Goal: Task Accomplishment & Management: Use online tool/utility

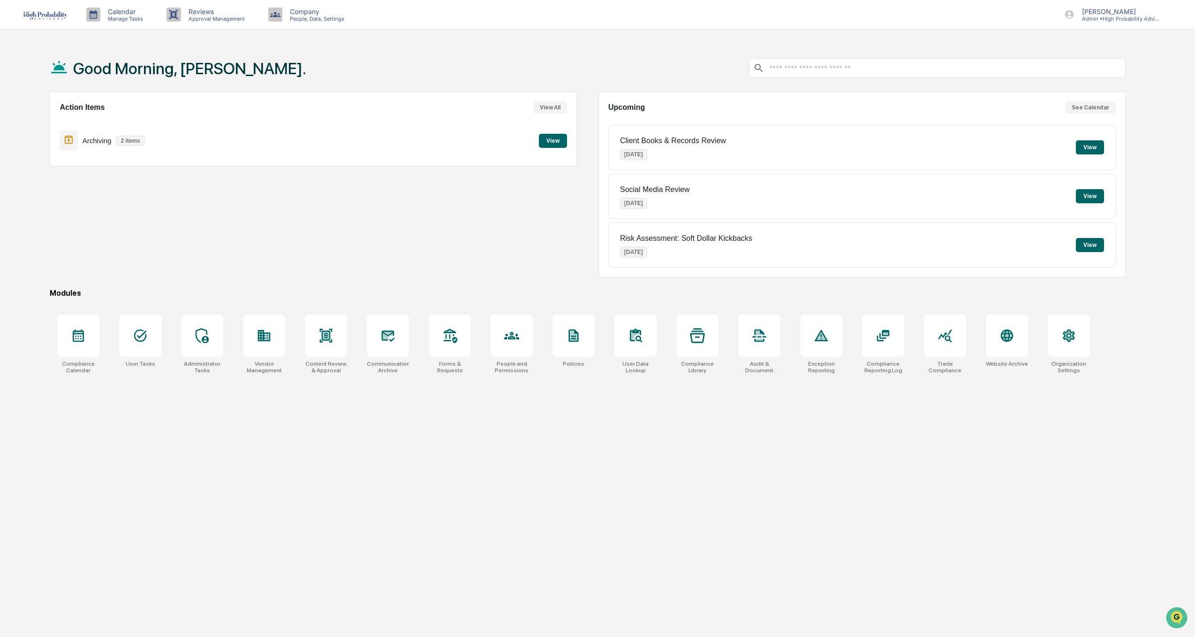
click at [557, 141] on button "View" at bounding box center [553, 141] width 28 height 14
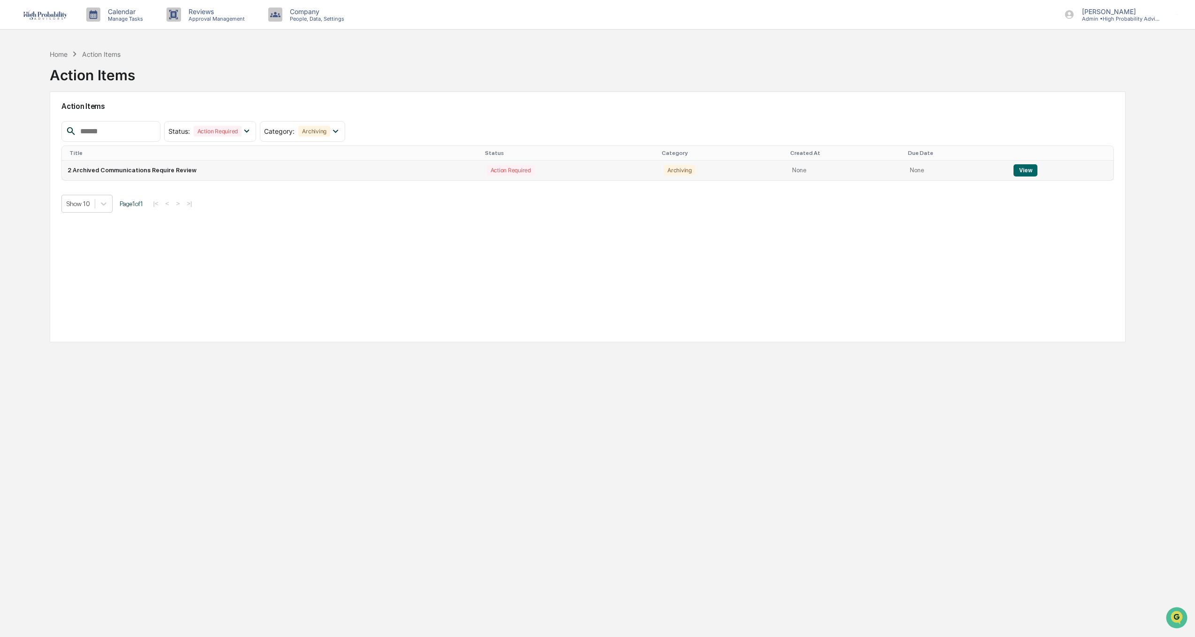
click at [1022, 168] on button "View" at bounding box center [1026, 170] width 24 height 12
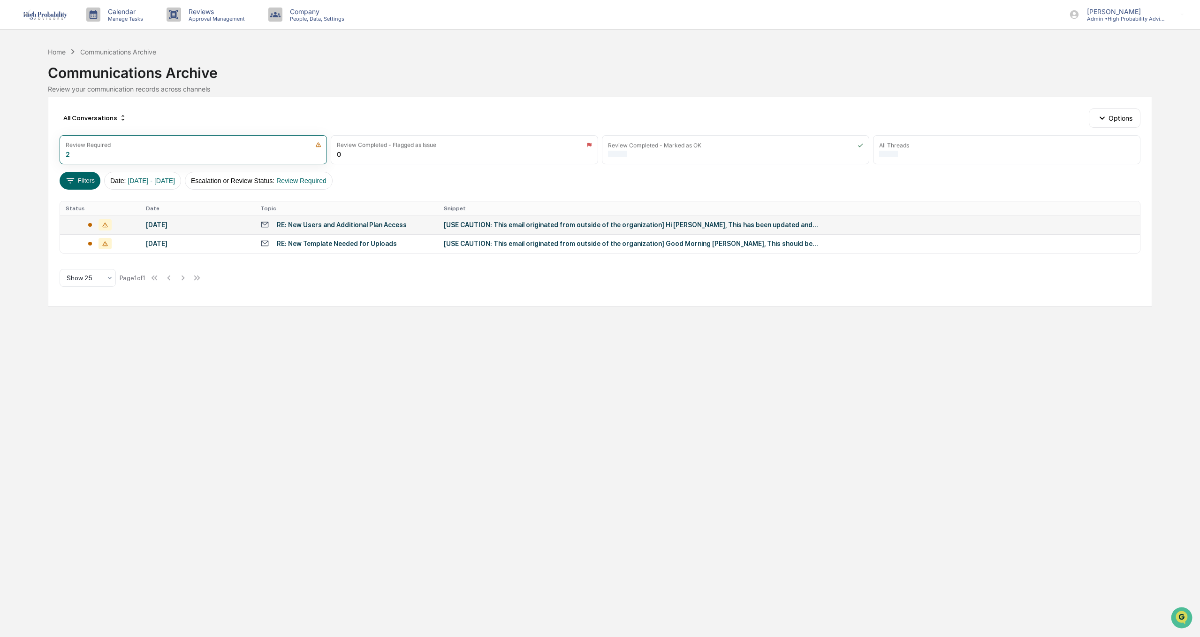
click at [182, 224] on div "[DATE]" at bounding box center [197, 225] width 103 height 8
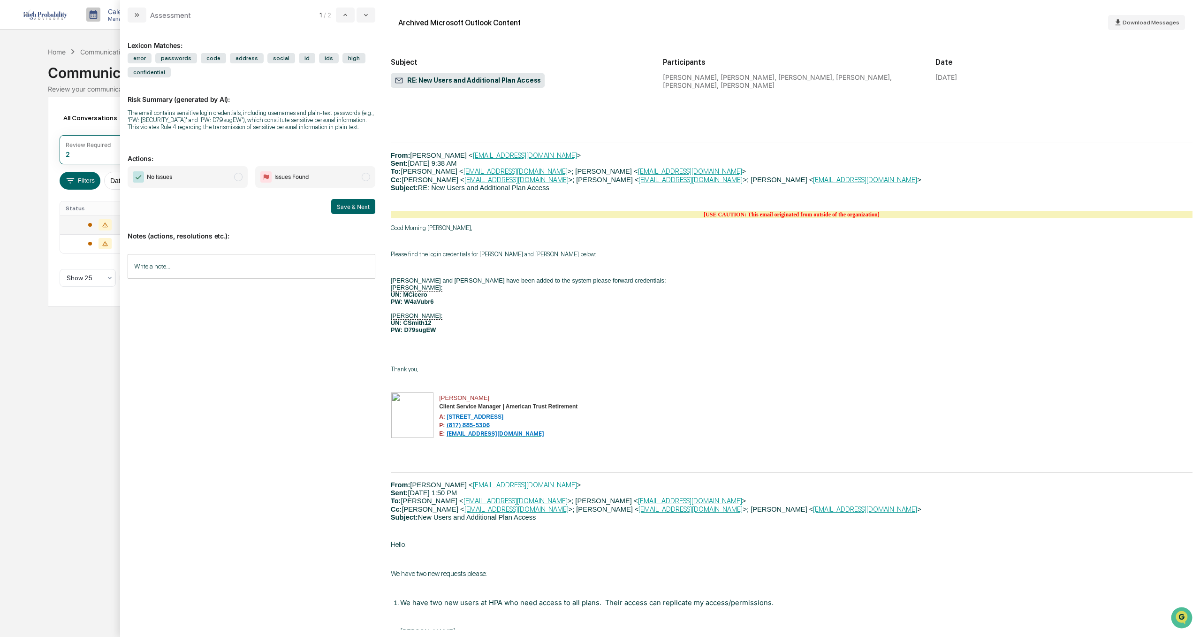
scroll to position [797, 0]
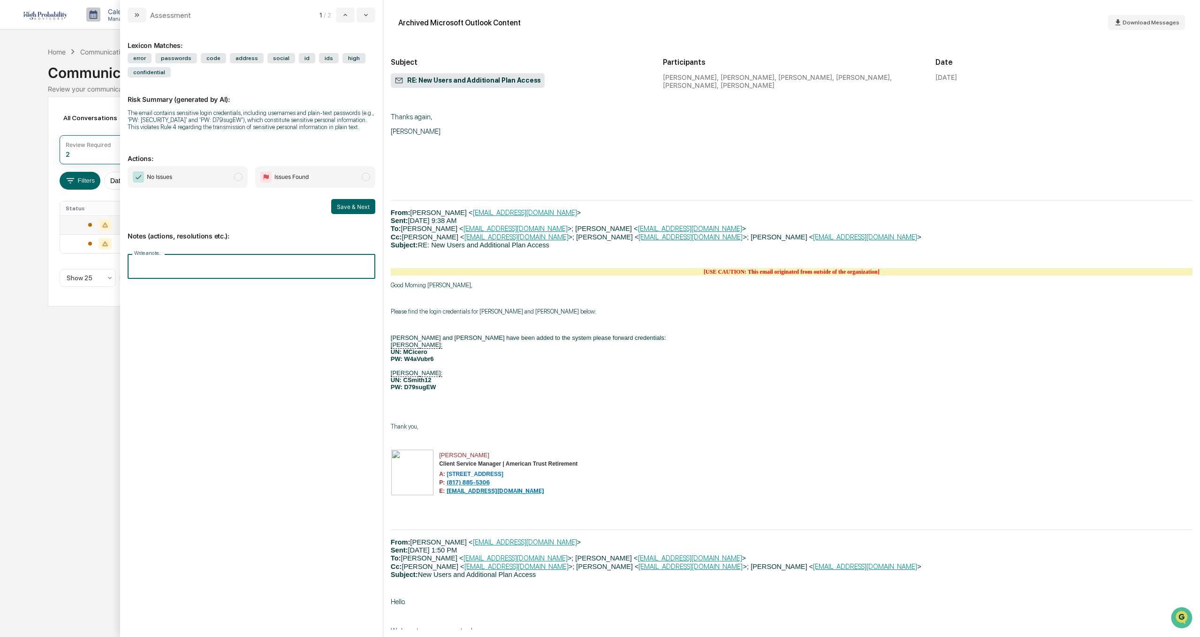
click at [152, 270] on input "Write a note..." at bounding box center [252, 266] width 248 height 25
click at [369, 341] on button "Save" at bounding box center [362, 343] width 25 height 15
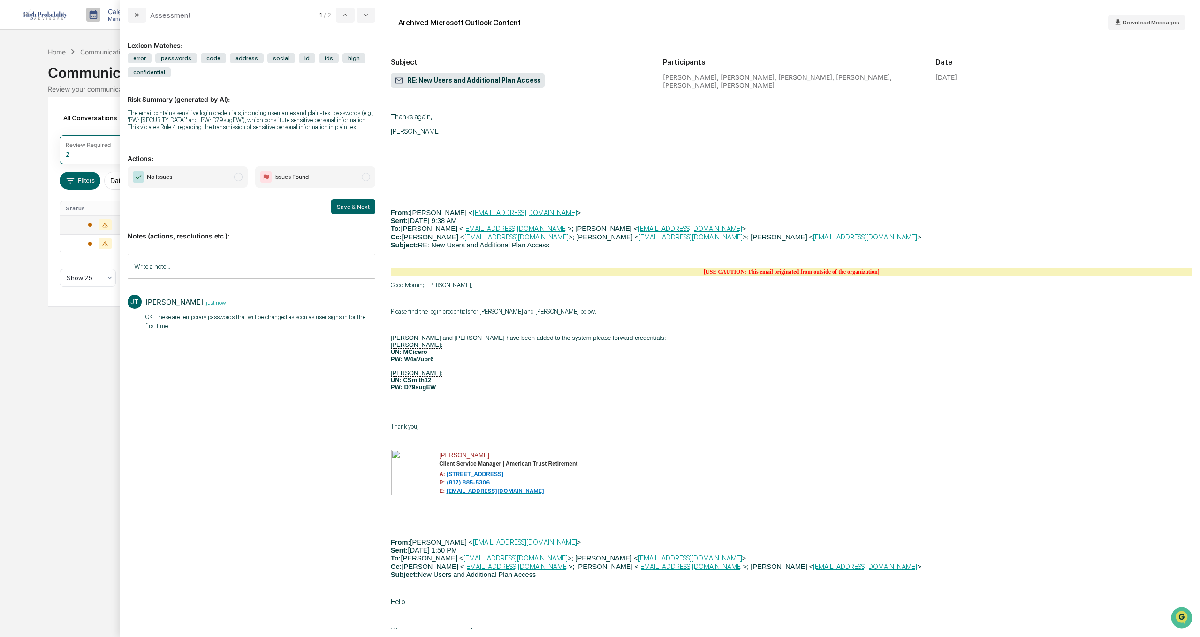
click at [161, 182] on span "No Issues" at bounding box center [152, 176] width 39 height 11
click at [352, 206] on button "Save & Next" at bounding box center [353, 206] width 44 height 15
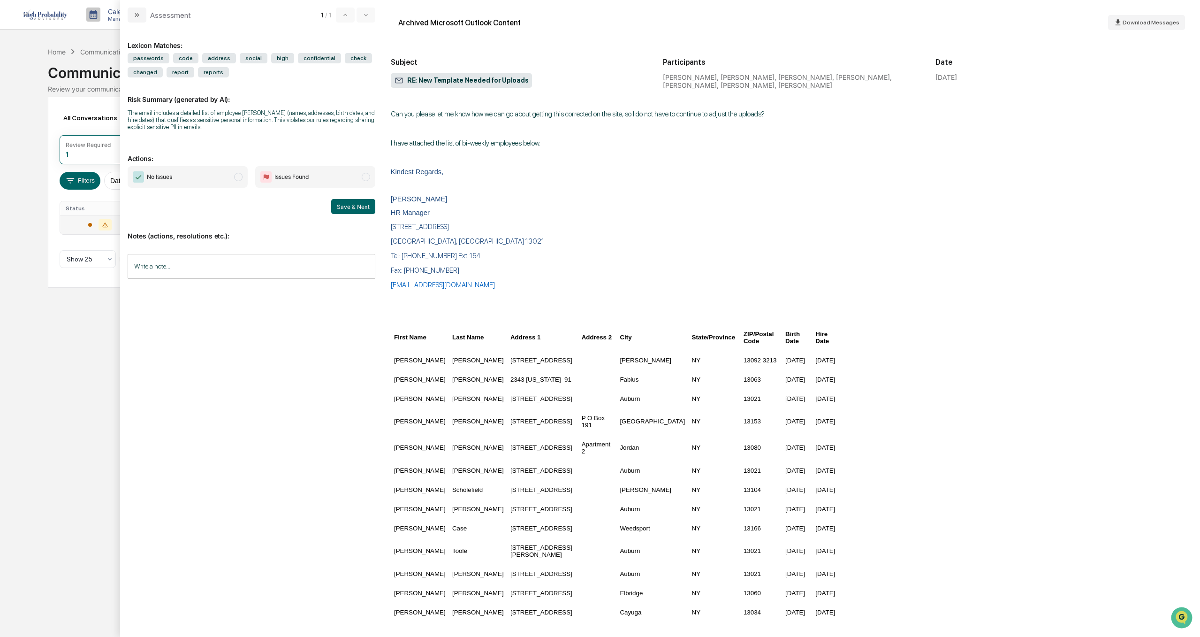
scroll to position [5722, 0]
click at [152, 264] on input "Write a note..." at bounding box center [252, 266] width 248 height 25
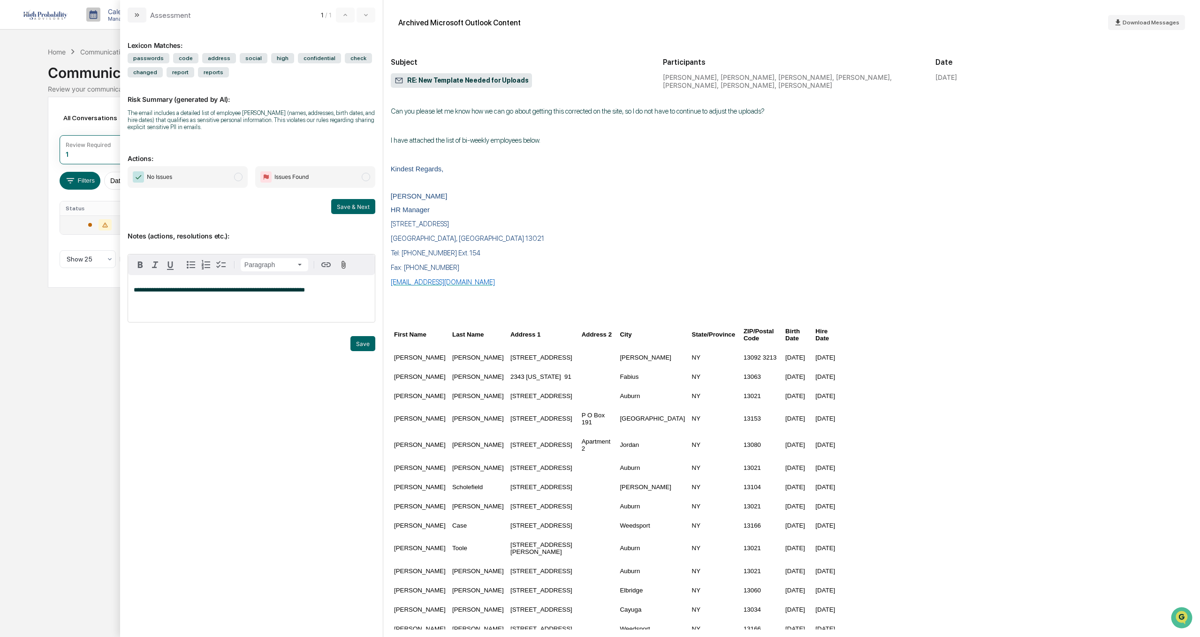
drag, startPoint x: 139, startPoint y: 288, endPoint x: 191, endPoint y: 376, distance: 102.2
click at [140, 288] on span "**********" at bounding box center [219, 290] width 171 height 6
drag, startPoint x: 365, startPoint y: 290, endPoint x: 384, endPoint y: 290, distance: 18.8
click at [352, 290] on span "**********" at bounding box center [243, 290] width 218 height 6
click at [364, 339] on button "Save" at bounding box center [362, 343] width 25 height 15
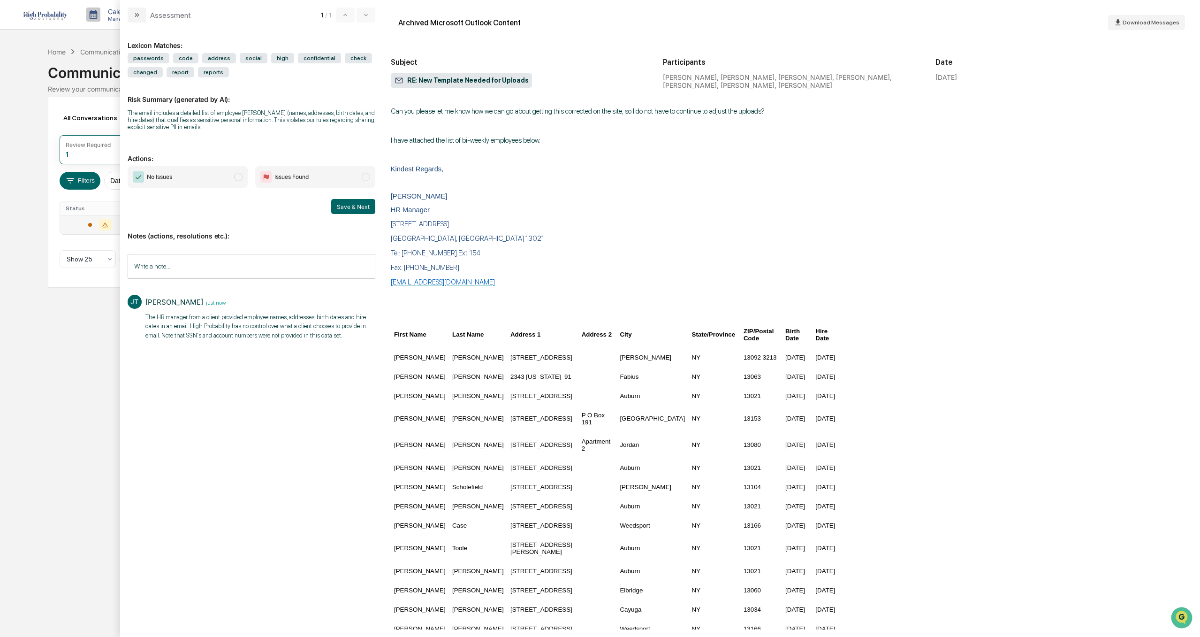
click at [171, 174] on span "No Issues" at bounding box center [159, 176] width 25 height 9
click at [239, 177] on span "modal" at bounding box center [238, 177] width 8 height 8
click at [358, 204] on button "Save & Next" at bounding box center [353, 206] width 44 height 15
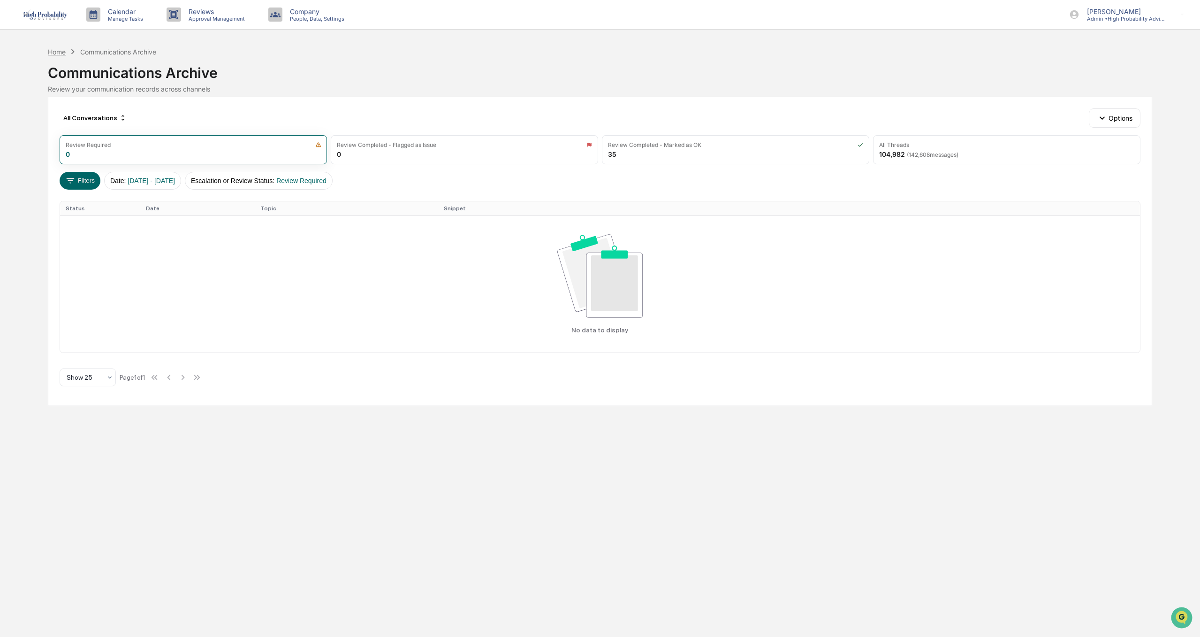
click at [57, 50] on div "Home" at bounding box center [57, 52] width 18 height 8
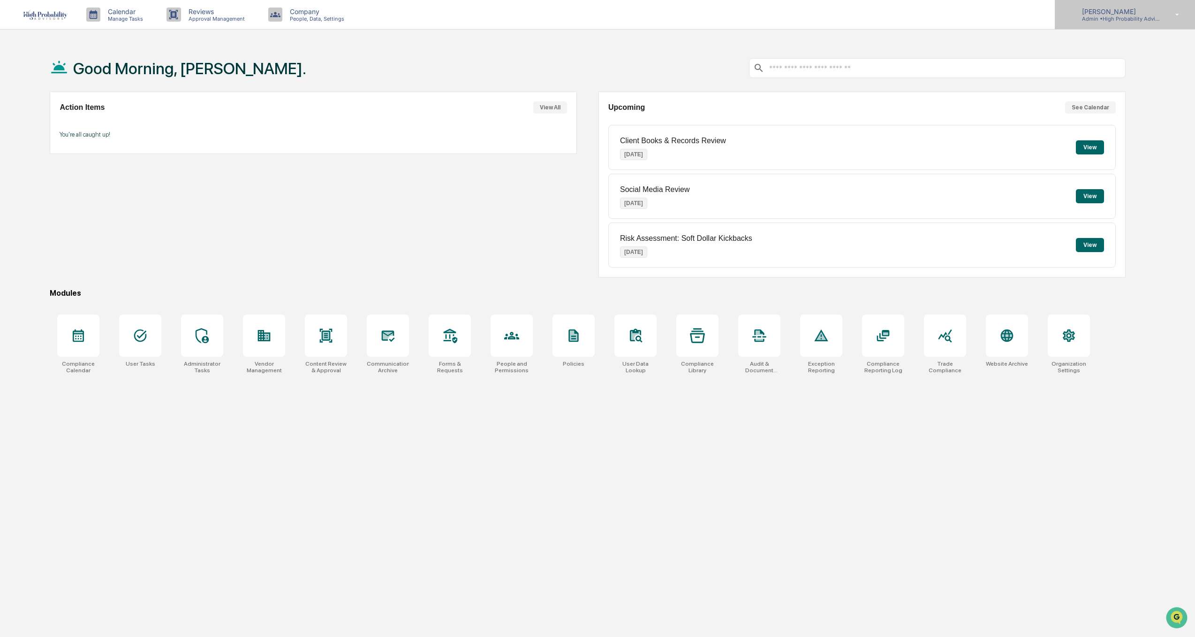
click at [1125, 23] on div "[PERSON_NAME] Admin • High Probability Advisors, LLC" at bounding box center [1125, 14] width 140 height 29
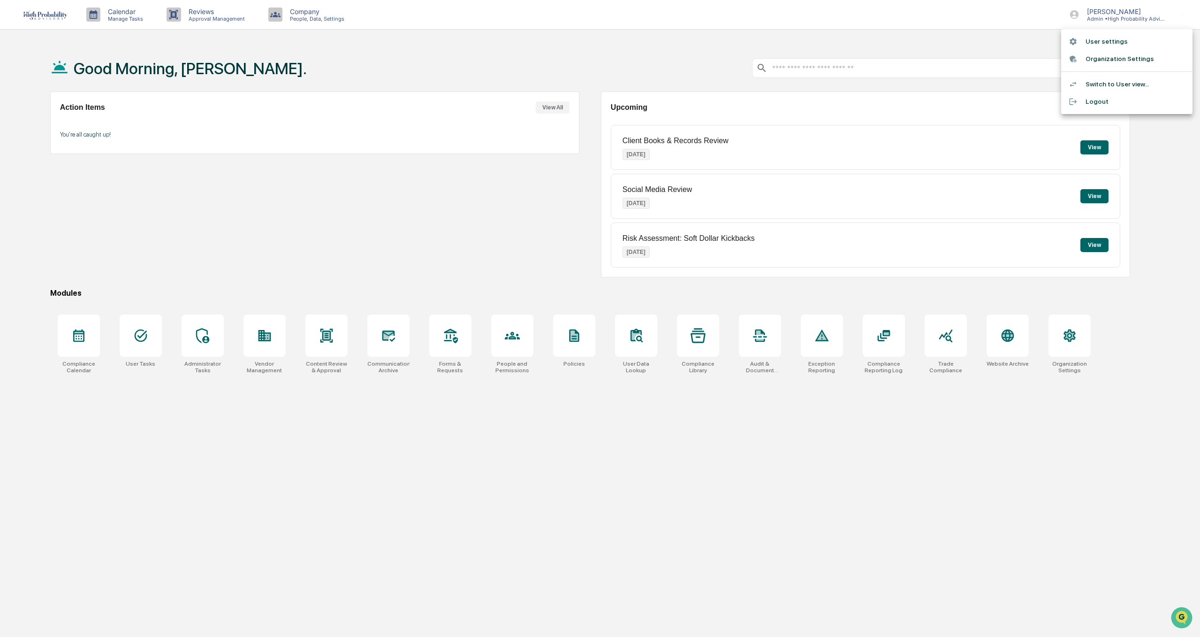
click at [1097, 104] on li "Logout" at bounding box center [1126, 101] width 131 height 17
